Goal: Understand process/instructions

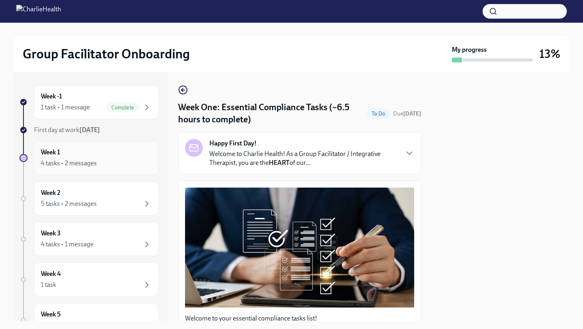
scroll to position [786, 0]
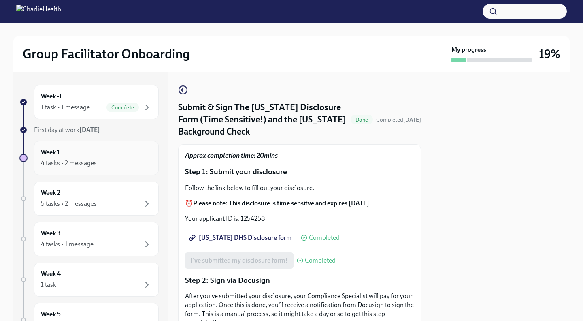
click at [106, 158] on div "4 tasks • 2 messages" at bounding box center [96, 163] width 111 height 10
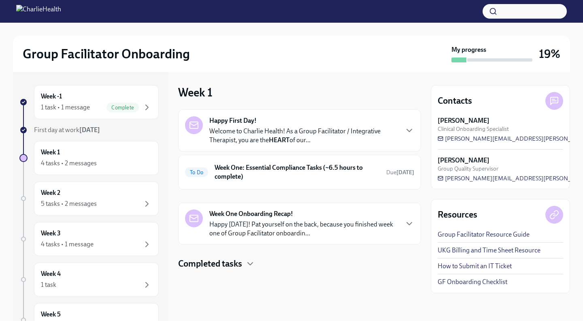
click at [271, 133] on p "Welcome to Charlie Health! As a Group Facilitator / Integrative Therapist, you …" at bounding box center [303, 136] width 189 height 18
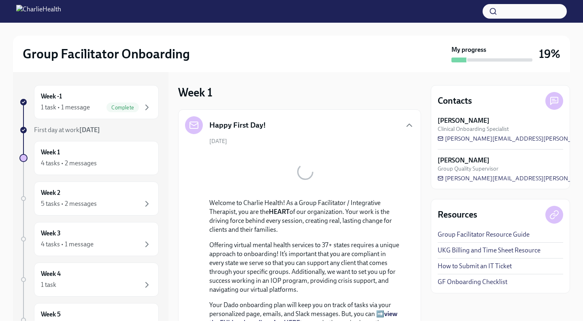
click at [271, 153] on button "Zoom image" at bounding box center [305, 171] width 144 height 41
